Goal: Navigation & Orientation: Find specific page/section

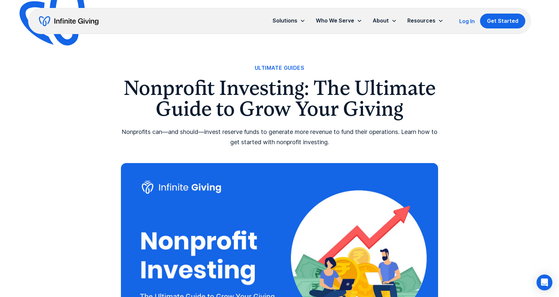
click at [68, 21] on img "home" at bounding box center [68, 21] width 59 height 11
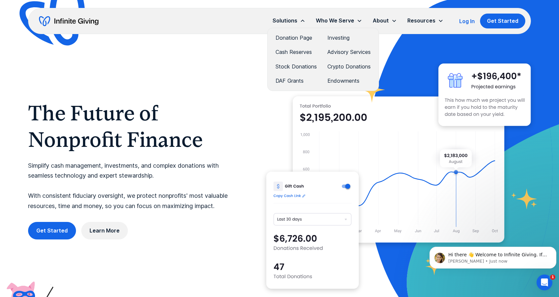
click at [340, 36] on link "Investing" at bounding box center [348, 37] width 43 height 9
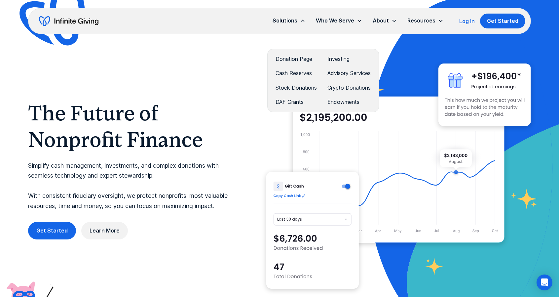
click at [288, 99] on link "DAF Grants" at bounding box center [296, 101] width 41 height 9
